Goal: Task Accomplishment & Management: Manage account settings

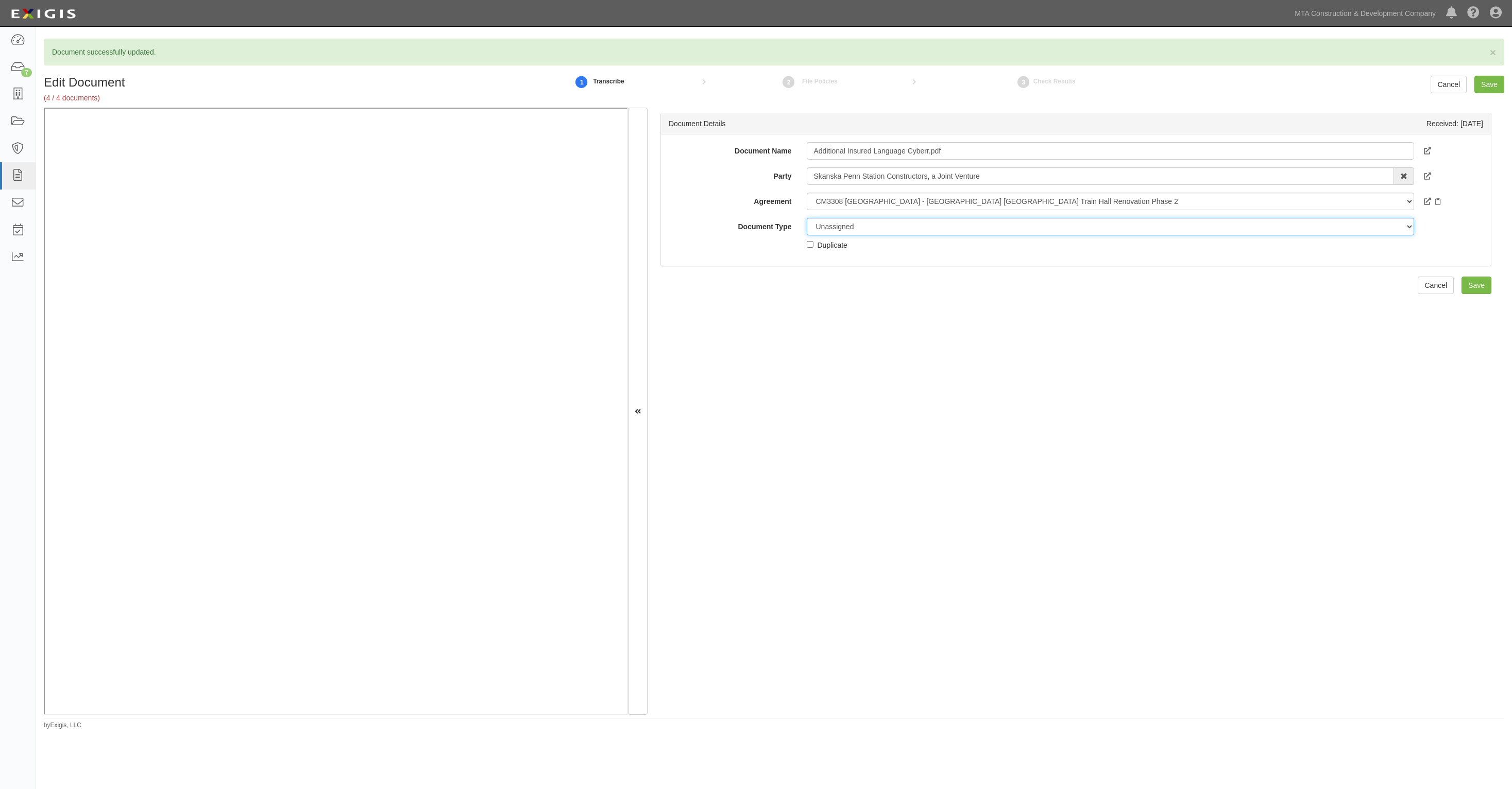
click at [907, 233] on select "Unassigned Binder Cancellation Notice Certificate Contract Endorsement Insuranc…" at bounding box center [1110, 226] width 607 height 18
select select "EndorsementDetail"
click at [806, 218] on select "Unassigned Binder Cancellation Notice Certificate Contract Endorsement Insuranc…" at bounding box center [1110, 226] width 607 height 18
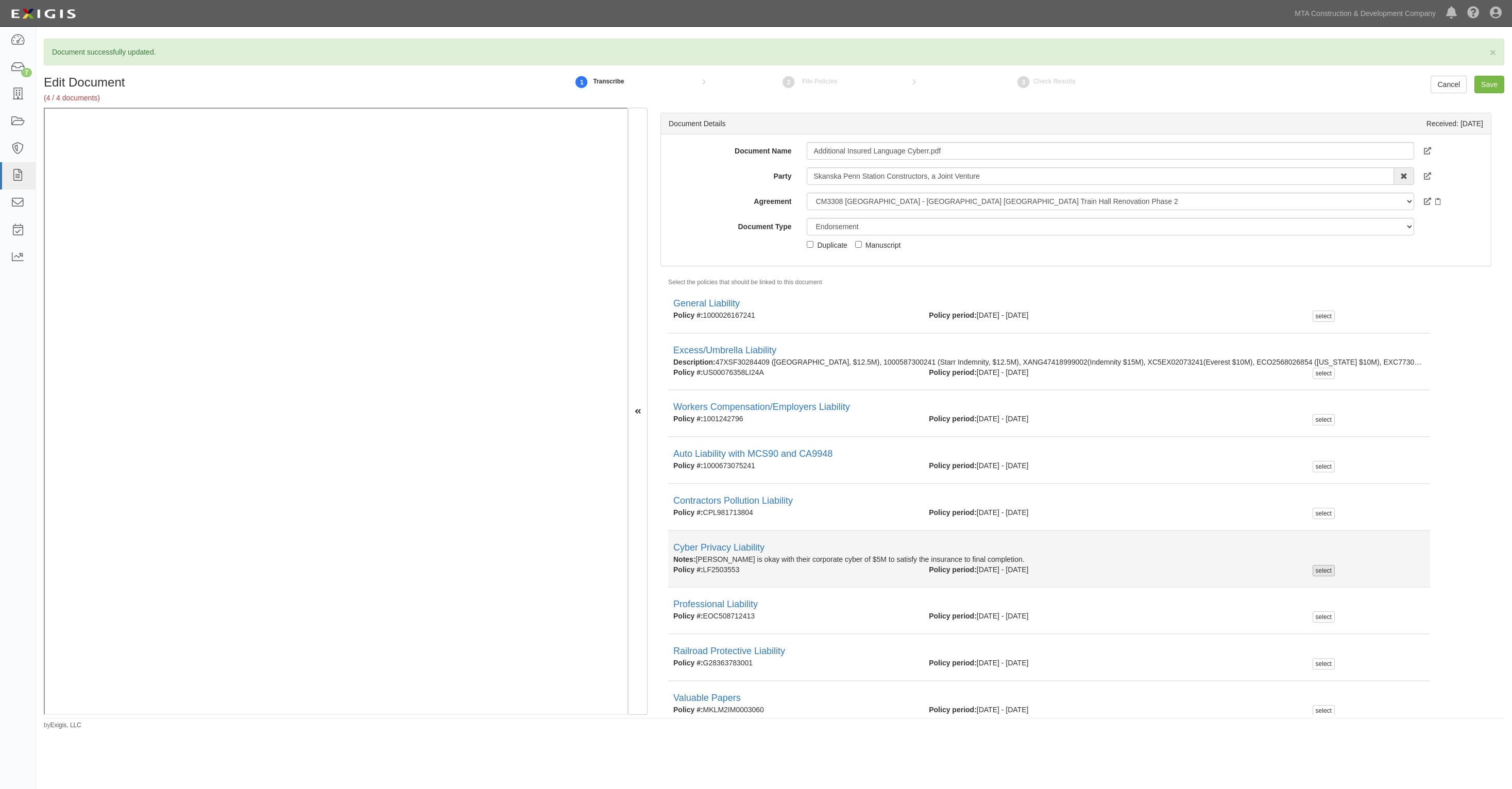
drag, startPoint x: 1311, startPoint y: 562, endPoint x: 1318, endPoint y: 569, distance: 9.9
click at [1316, 568] on li "Cyber Privacy Liability Notes: Luciana is okay with their corporate cyber of $5…" at bounding box center [1049, 559] width 762 height 57
click at [1318, 569] on div "select" at bounding box center [1324, 570] width 22 height 11
checkbox input "true"
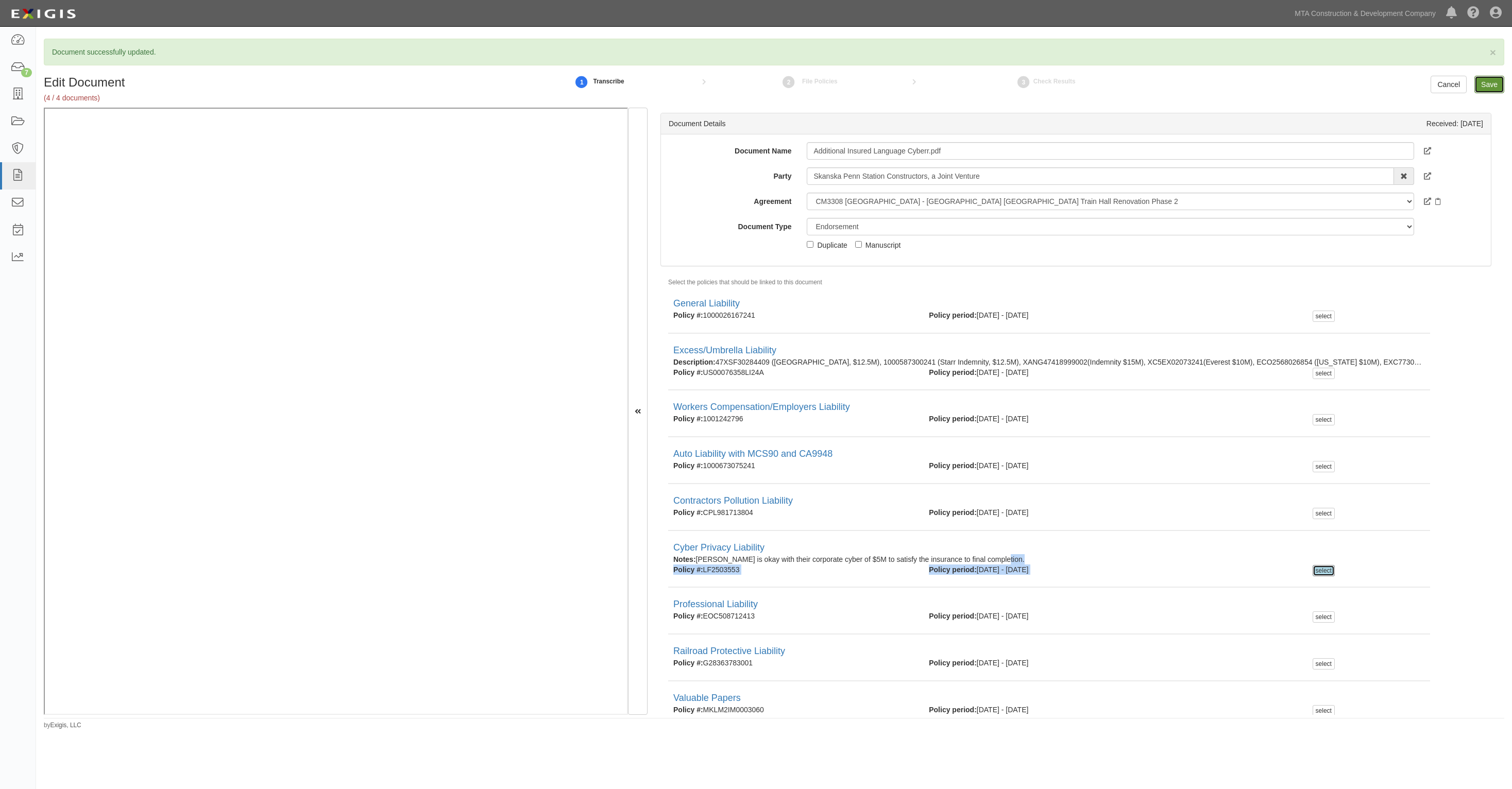
click at [1489, 76] on input "Save" at bounding box center [1489, 84] width 30 height 18
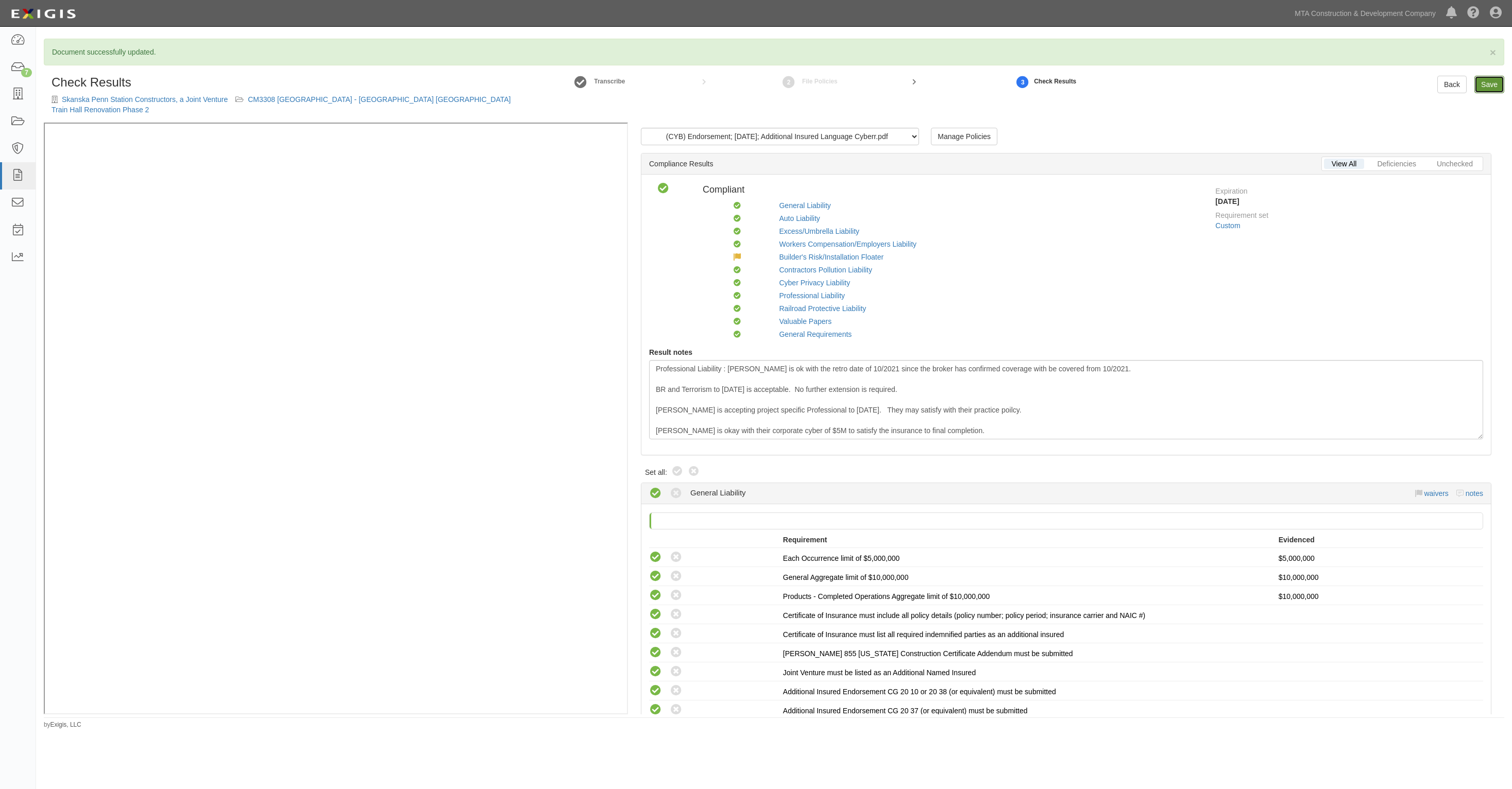
click at [1495, 77] on link "Save" at bounding box center [1489, 84] width 30 height 18
radio input "true"
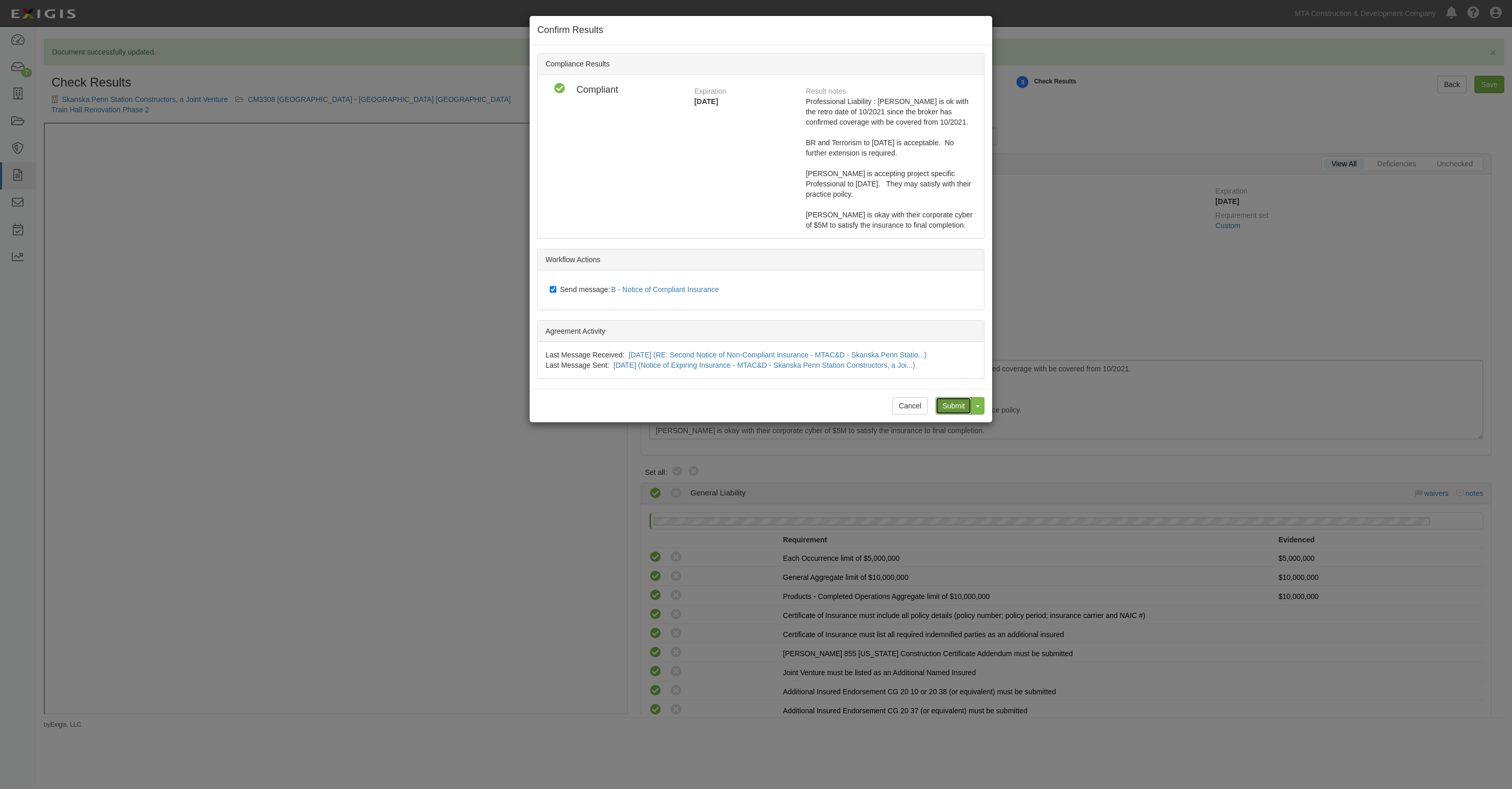
click at [948, 405] on input "Submit" at bounding box center [953, 406] width 36 height 18
